Goal: Task Accomplishment & Management: Complete application form

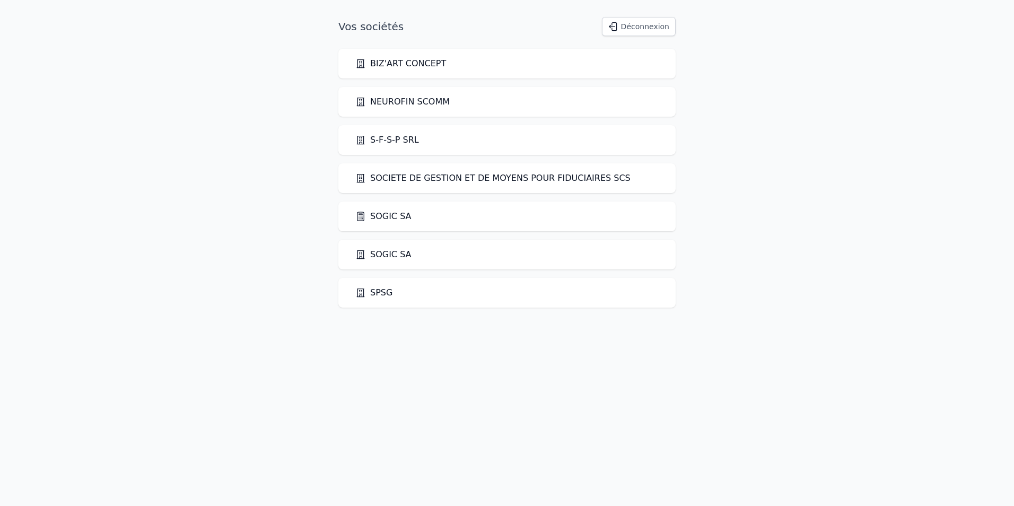
click at [373, 218] on link "SOGIC SA" at bounding box center [383, 216] width 56 height 13
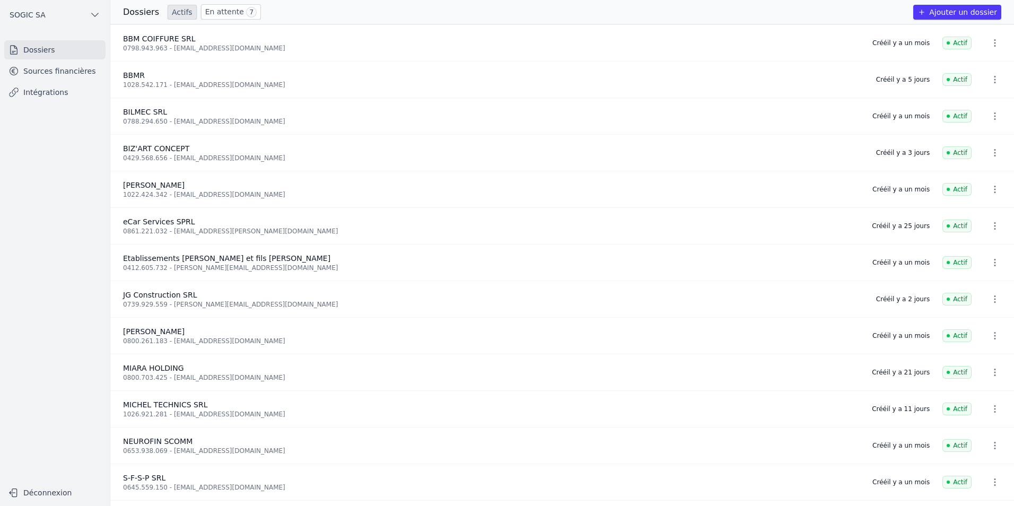
click at [215, 11] on link "En attente 7" at bounding box center [231, 11] width 60 height 15
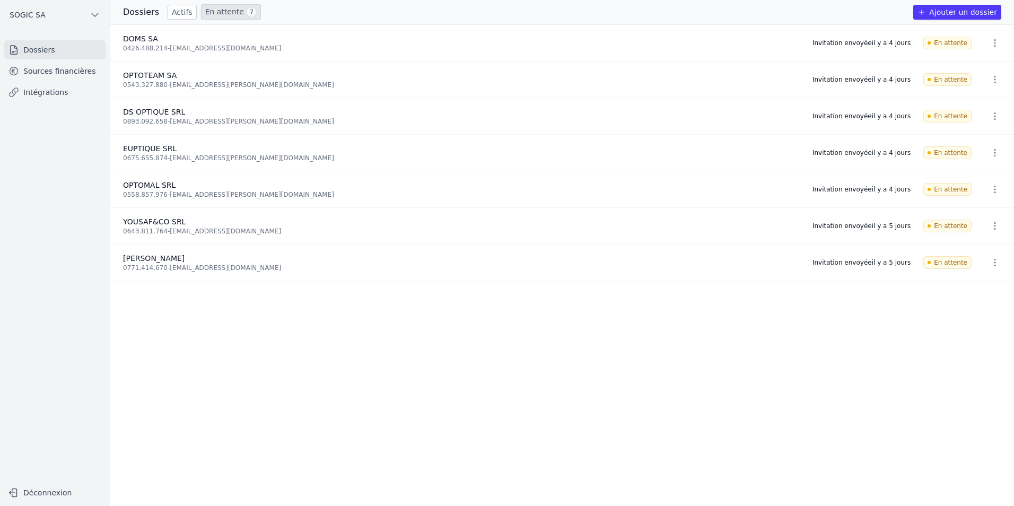
click at [49, 73] on link "Sources financières" at bounding box center [54, 70] width 101 height 19
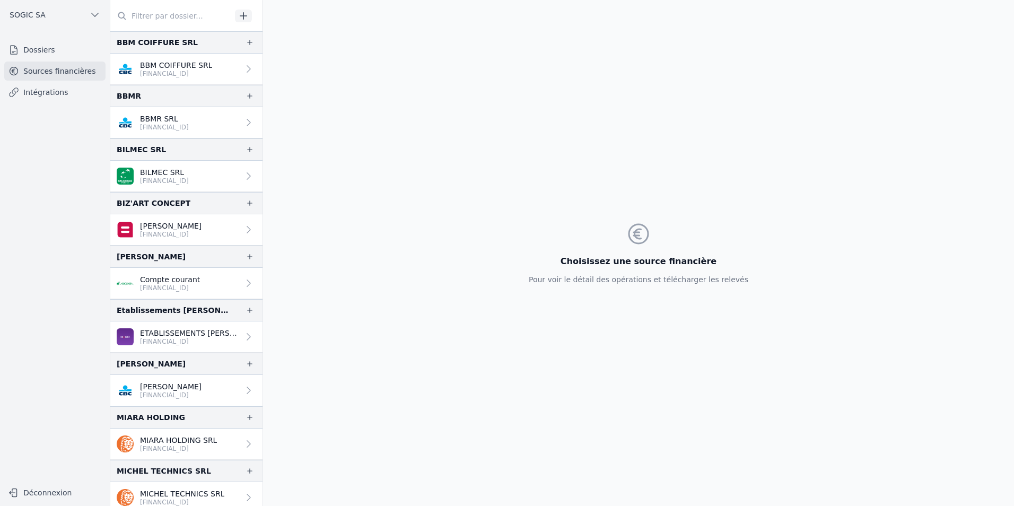
click at [49, 94] on link "Intégrations" at bounding box center [54, 92] width 101 height 19
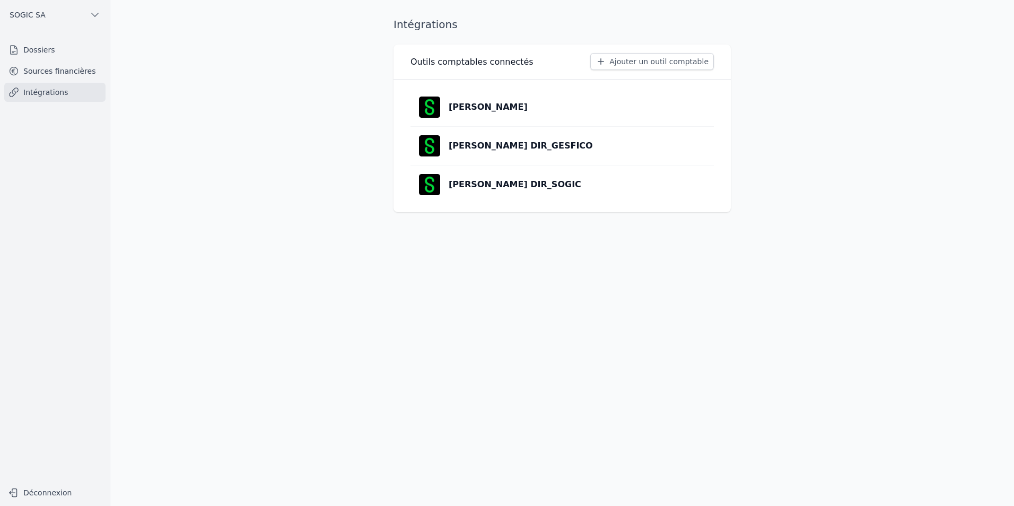
click at [47, 50] on link "Dossiers" at bounding box center [54, 49] width 101 height 19
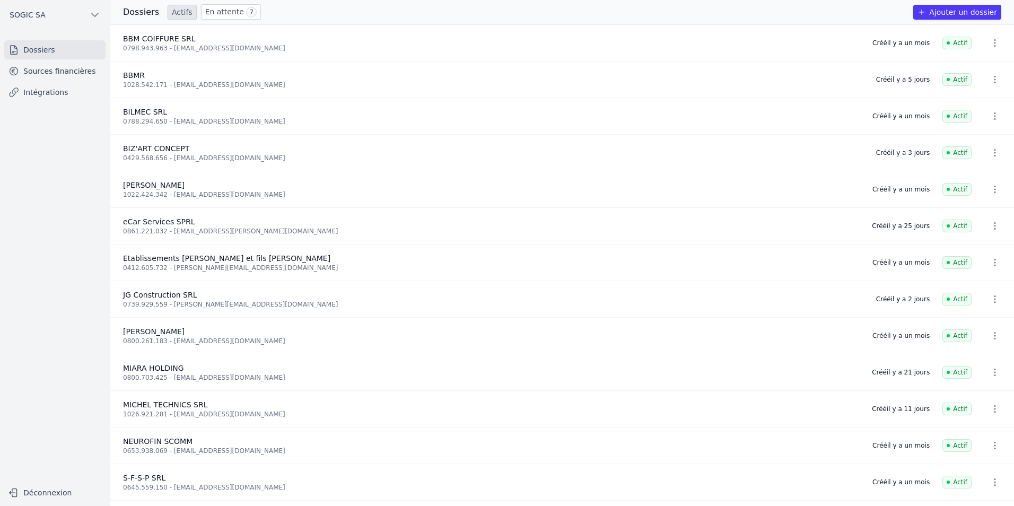
click at [947, 10] on button "Ajouter un dossier" at bounding box center [957, 12] width 88 height 15
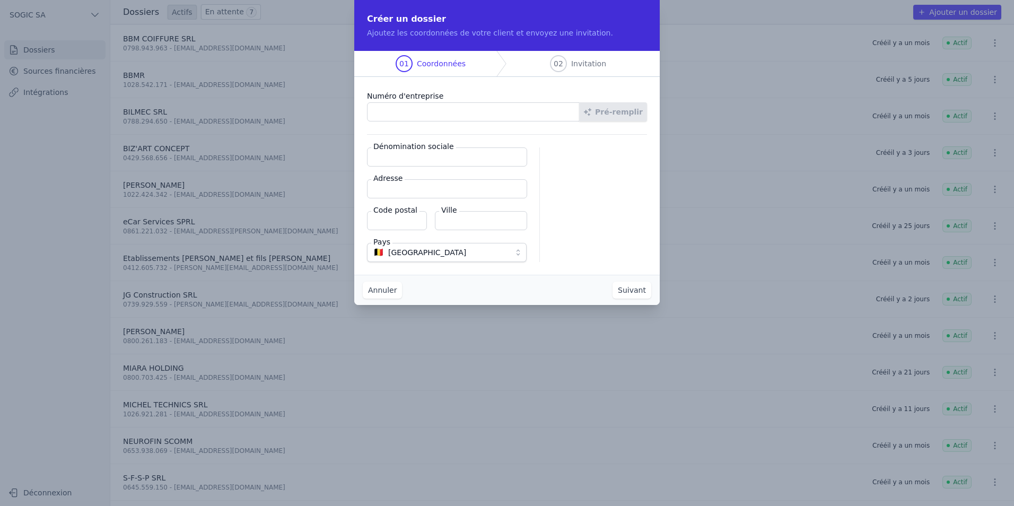
click at [455, 116] on input "Numéro d'entreprise" at bounding box center [473, 111] width 213 height 19
paste input "0690.667.417"
type input "0690.667.417"
click at [628, 116] on button "Pré-remplir" at bounding box center [613, 111] width 68 height 19
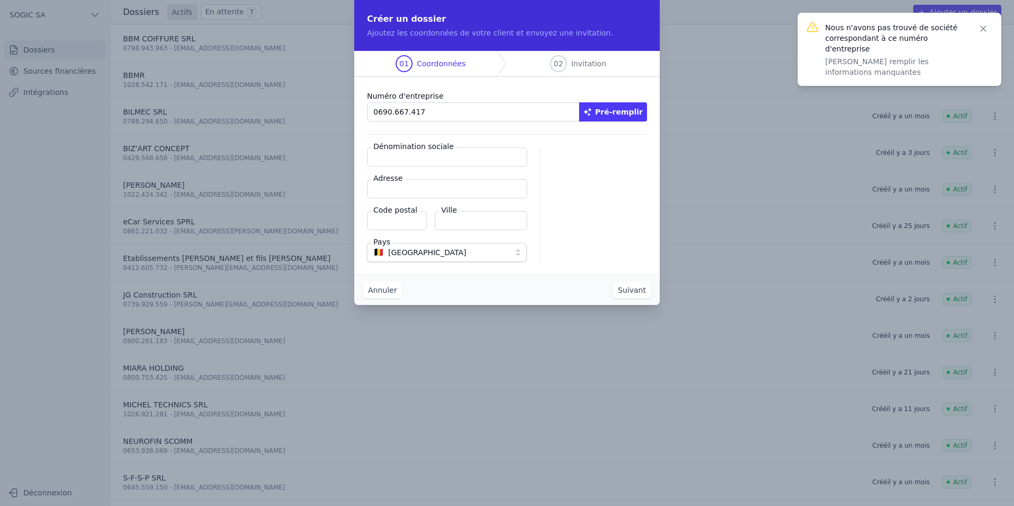
click at [384, 157] on input "Dénomination sociale" at bounding box center [447, 156] width 160 height 19
paste input "[PERSON_NAME]"
type input "[PERSON_NAME]"
click at [398, 187] on input "Adresse" at bounding box center [447, 188] width 160 height 19
click at [402, 190] on input "Adresse" at bounding box center [447, 188] width 160 height 19
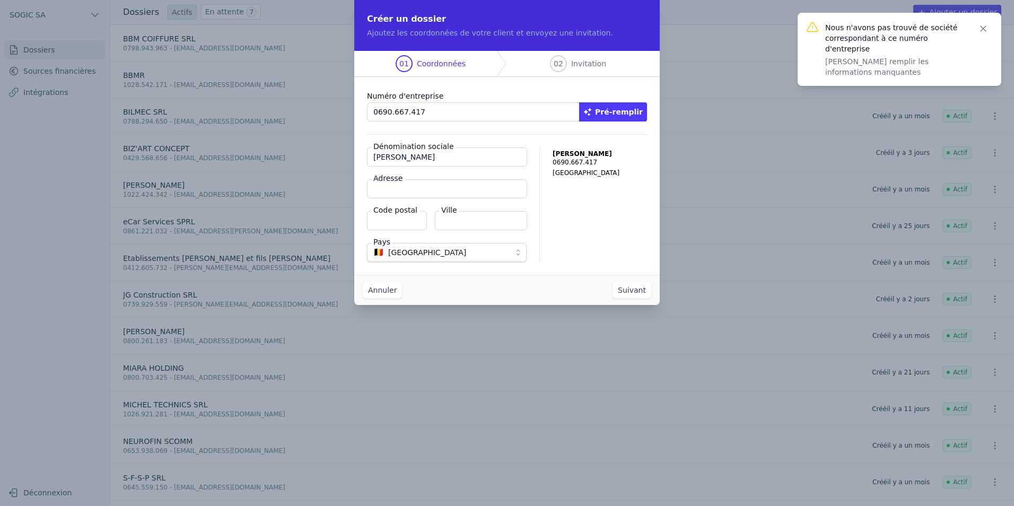
paste input "Château d'Eau 54"
type input "Château d'Eau 54"
click at [389, 218] on input "Code postal" at bounding box center [397, 220] width 60 height 19
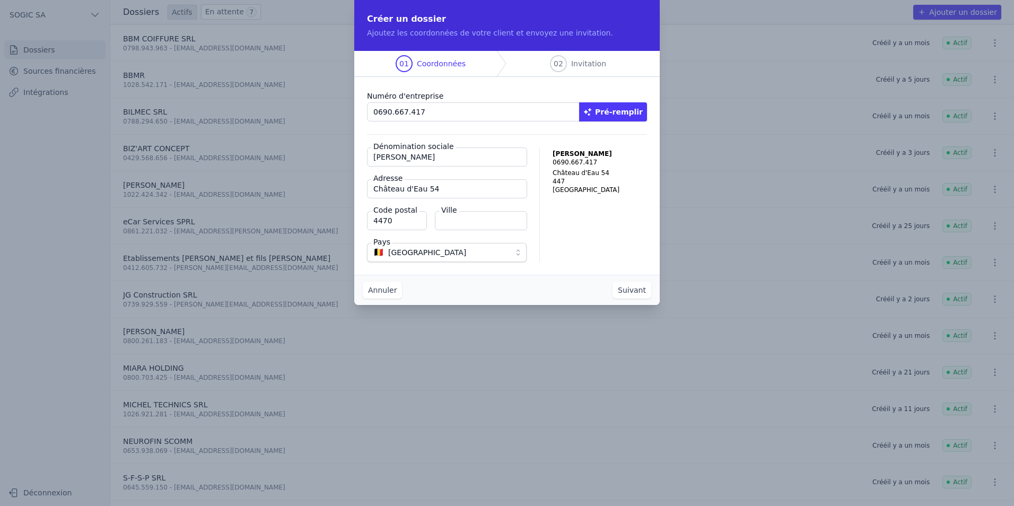
type input "4470"
click at [472, 219] on input "Ville" at bounding box center [481, 220] width 92 height 19
paste input "[GEOGRAPHIC_DATA]"
type input "[GEOGRAPHIC_DATA]"
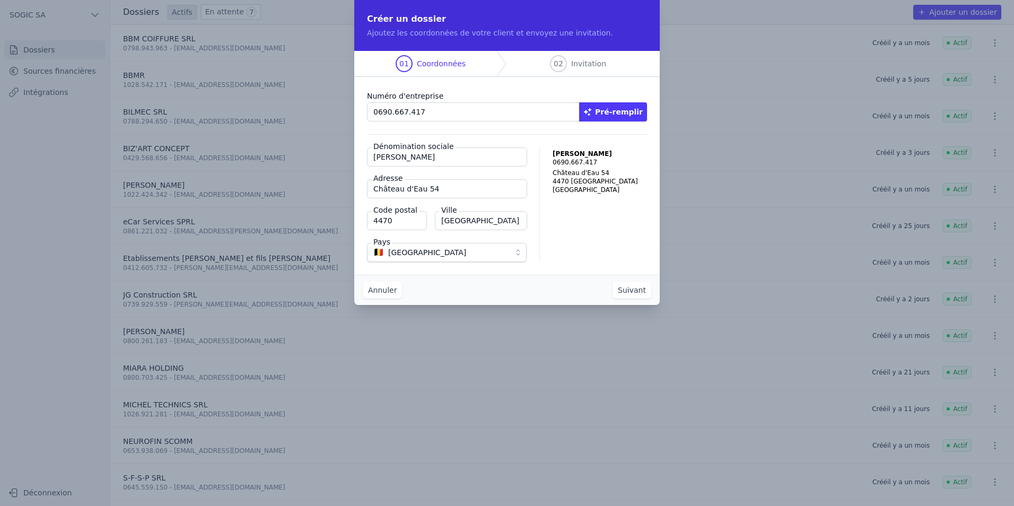
scroll to position [0, 0]
click at [573, 216] on div "CHENE LIERRE 0690.667.417 Château d'Eau [STREET_ADDRESS]" at bounding box center [599, 204] width 94 height 115
click at [637, 293] on button "Suivant" at bounding box center [631, 290] width 39 height 17
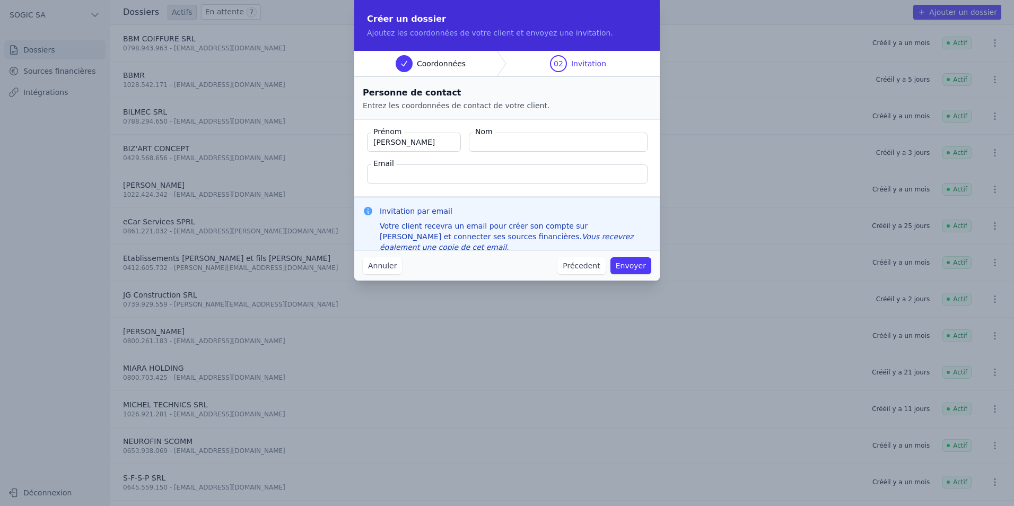
type input "[PERSON_NAME]"
click at [389, 171] on input "Email" at bounding box center [507, 173] width 280 height 19
paste input "[EMAIL_ADDRESS][PERSON_NAME][DOMAIN_NAME]"
type input "[EMAIL_ADDRESS][PERSON_NAME][DOMAIN_NAME]"
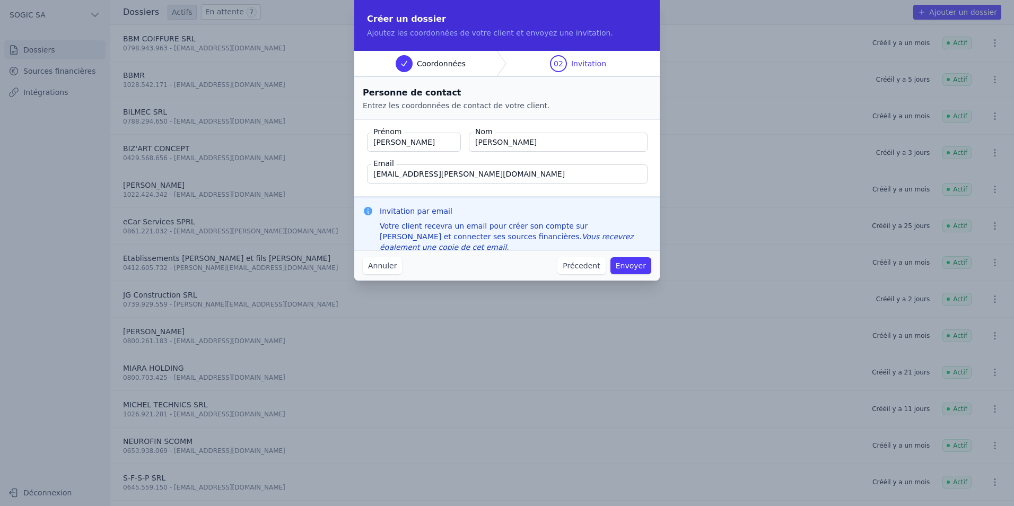
click at [628, 264] on button "Envoyer" at bounding box center [630, 265] width 41 height 17
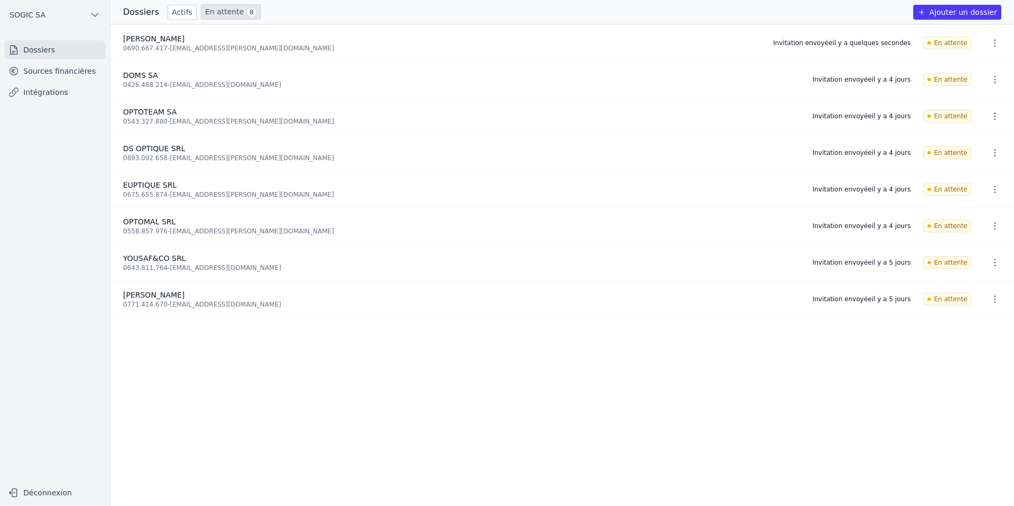
click at [64, 74] on link "Sources financières" at bounding box center [54, 70] width 101 height 19
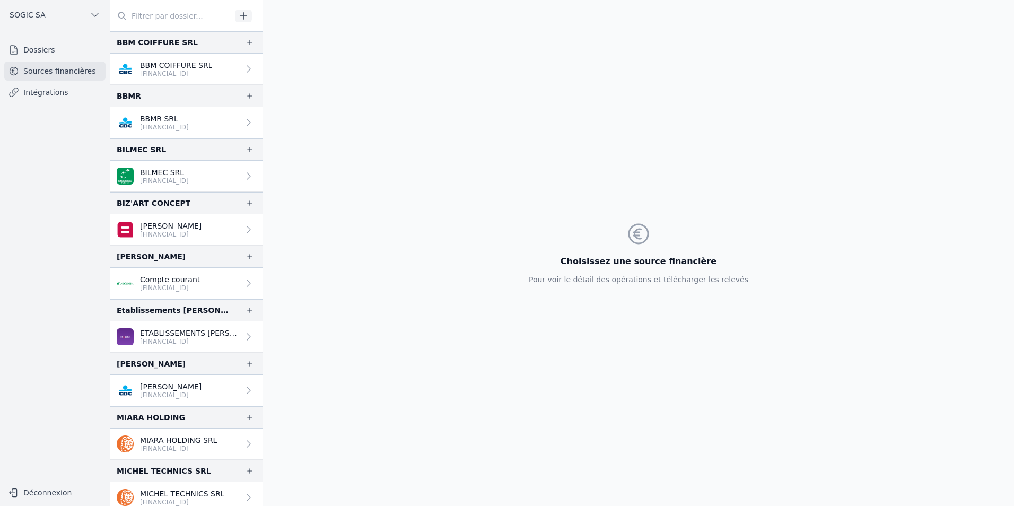
click at [47, 55] on link "Dossiers" at bounding box center [54, 49] width 101 height 19
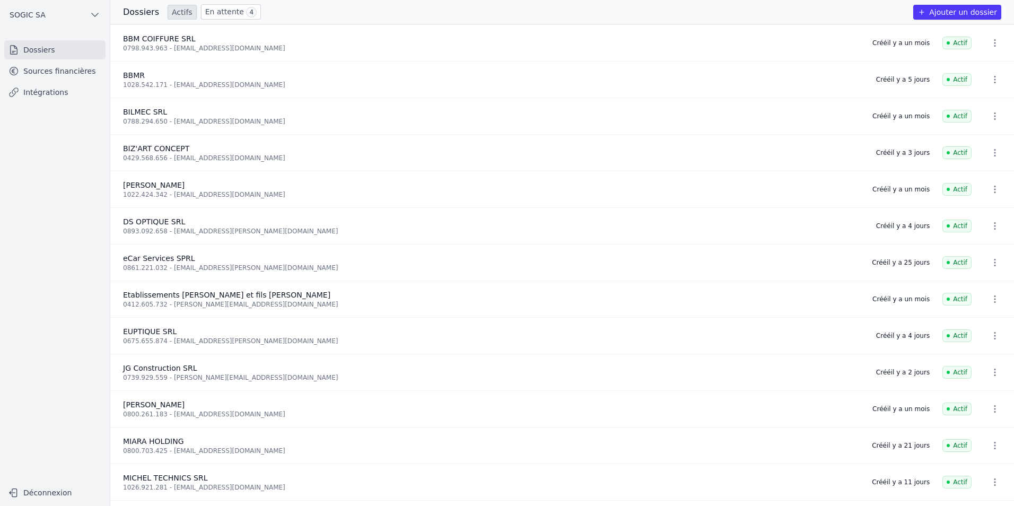
click at [217, 8] on link "En attente 4" at bounding box center [231, 11] width 60 height 15
